Goal: Task Accomplishment & Management: Use online tool/utility

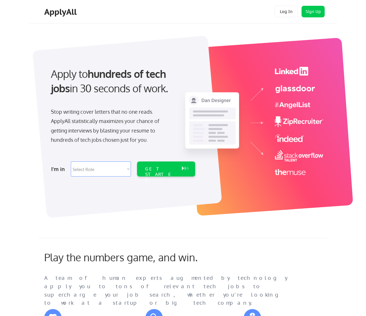
click at [119, 169] on select "Select Role Software Engineering Product Management Customer Success Sales UI/U…" at bounding box center [101, 168] width 60 height 15
select select ""product""
click at [71, 161] on select "Select Role Software Engineering Product Management Customer Success Sales UI/U…" at bounding box center [101, 168] width 60 height 15
select select ""product""
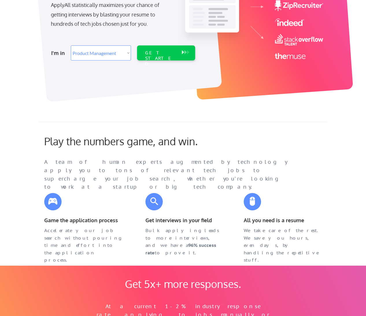
scroll to position [29, 0]
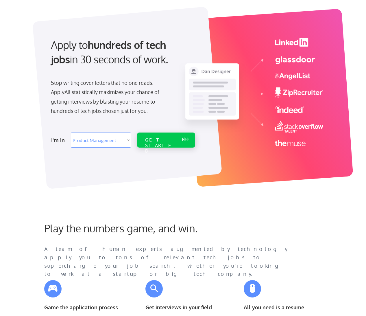
click at [178, 137] on div "GET STARTED" at bounding box center [160, 139] width 37 height 15
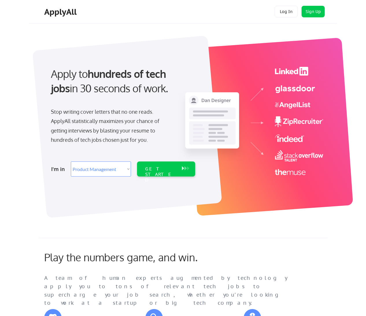
select select ""product""
